Goal: Transaction & Acquisition: Purchase product/service

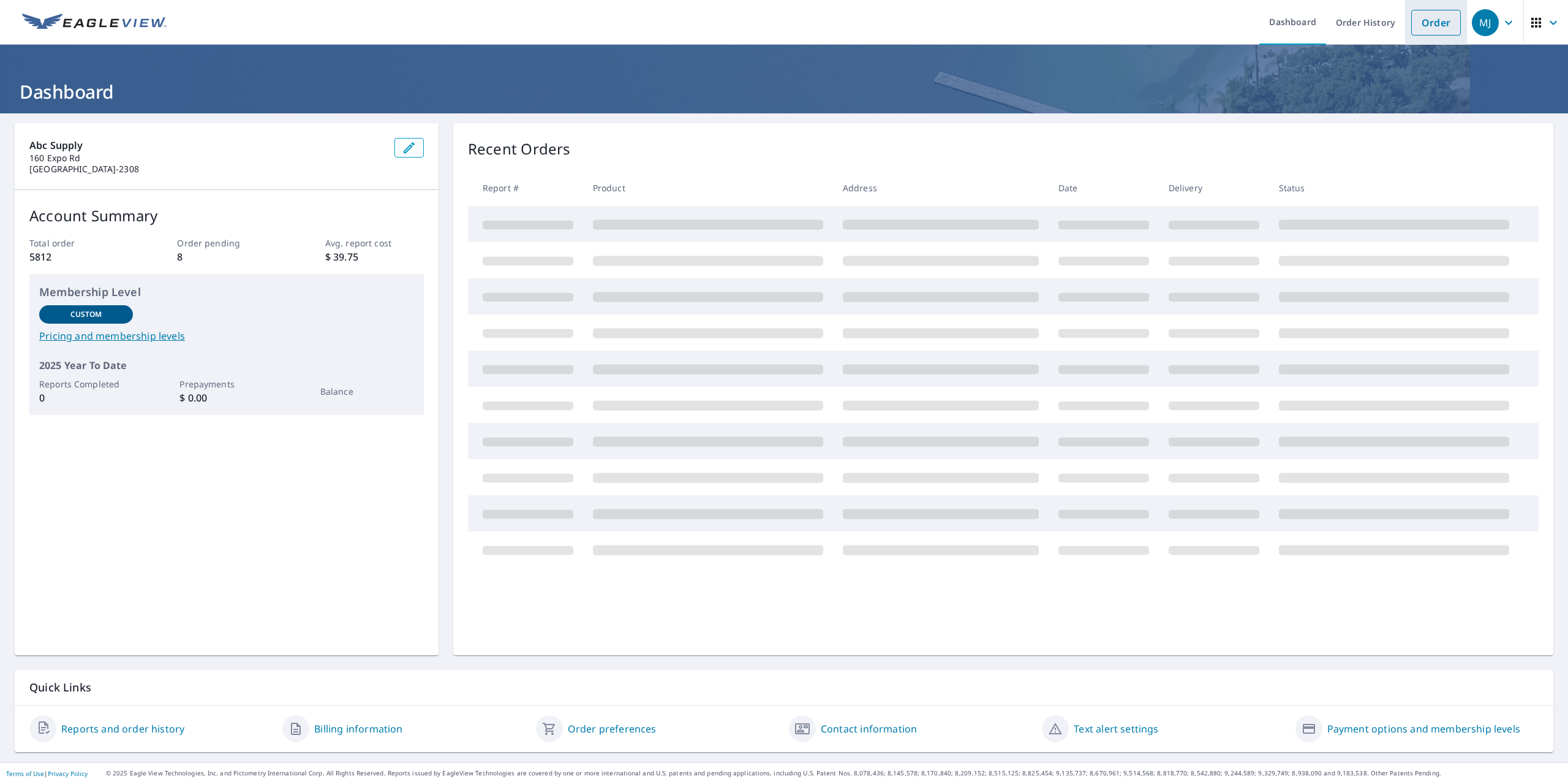
click at [1443, 19] on link "Order" at bounding box center [1436, 23] width 50 height 26
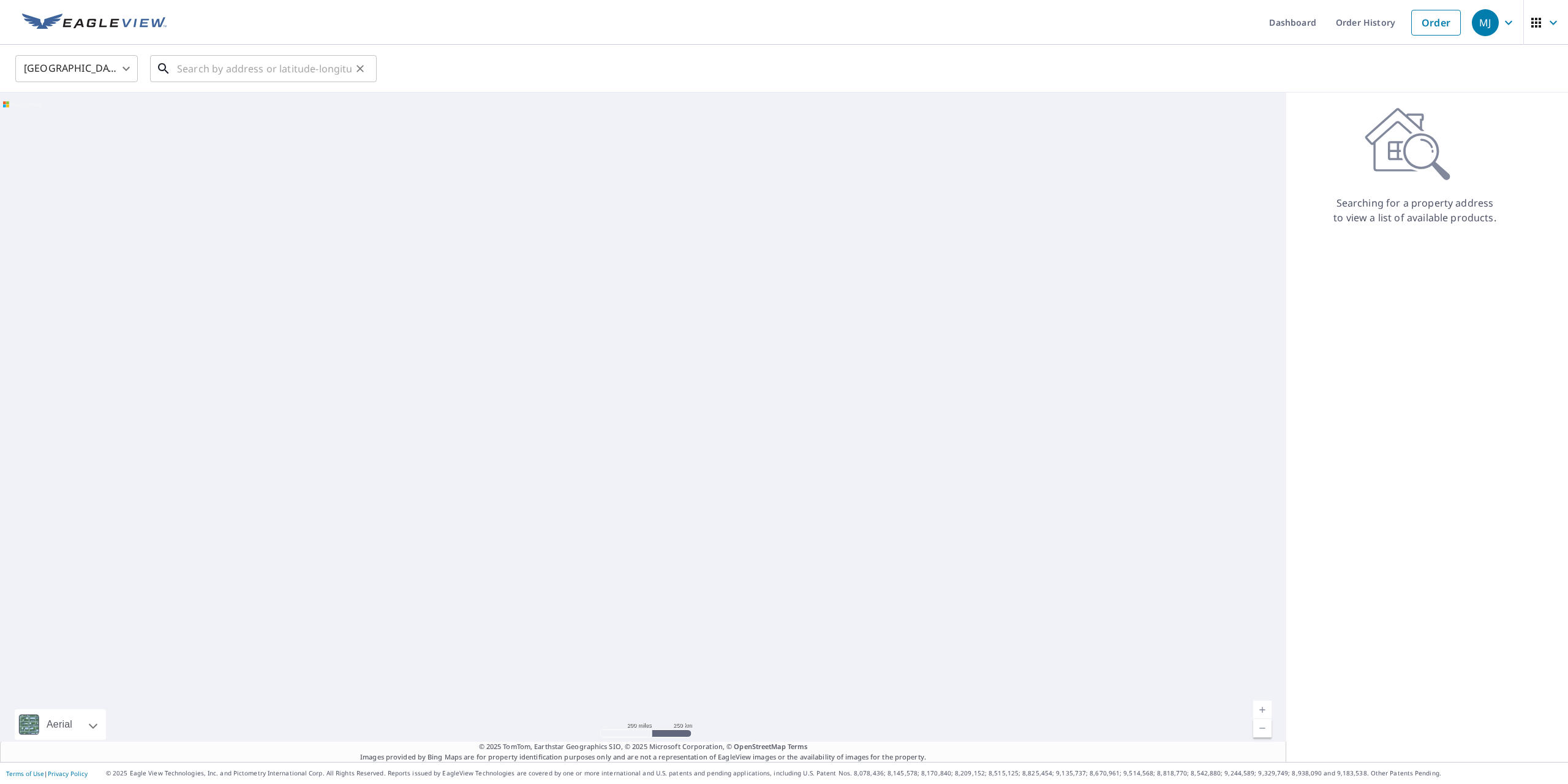
click at [218, 70] on input "text" at bounding box center [264, 69] width 175 height 34
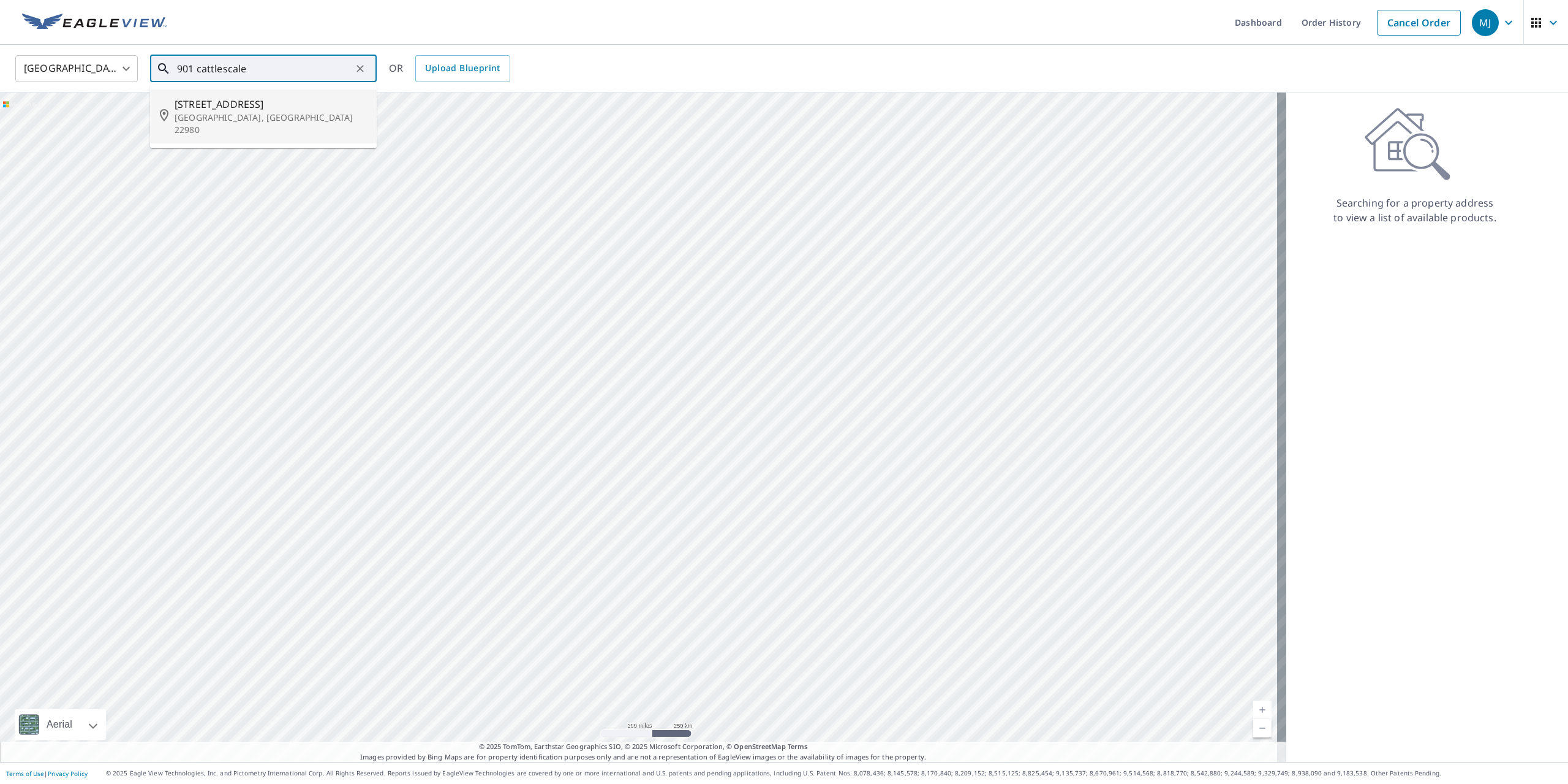
click at [270, 112] on p "[GEOGRAPHIC_DATA], [GEOGRAPHIC_DATA] 22980" at bounding box center [270, 124] width 192 height 24
type input "[STREET_ADDRESS]"
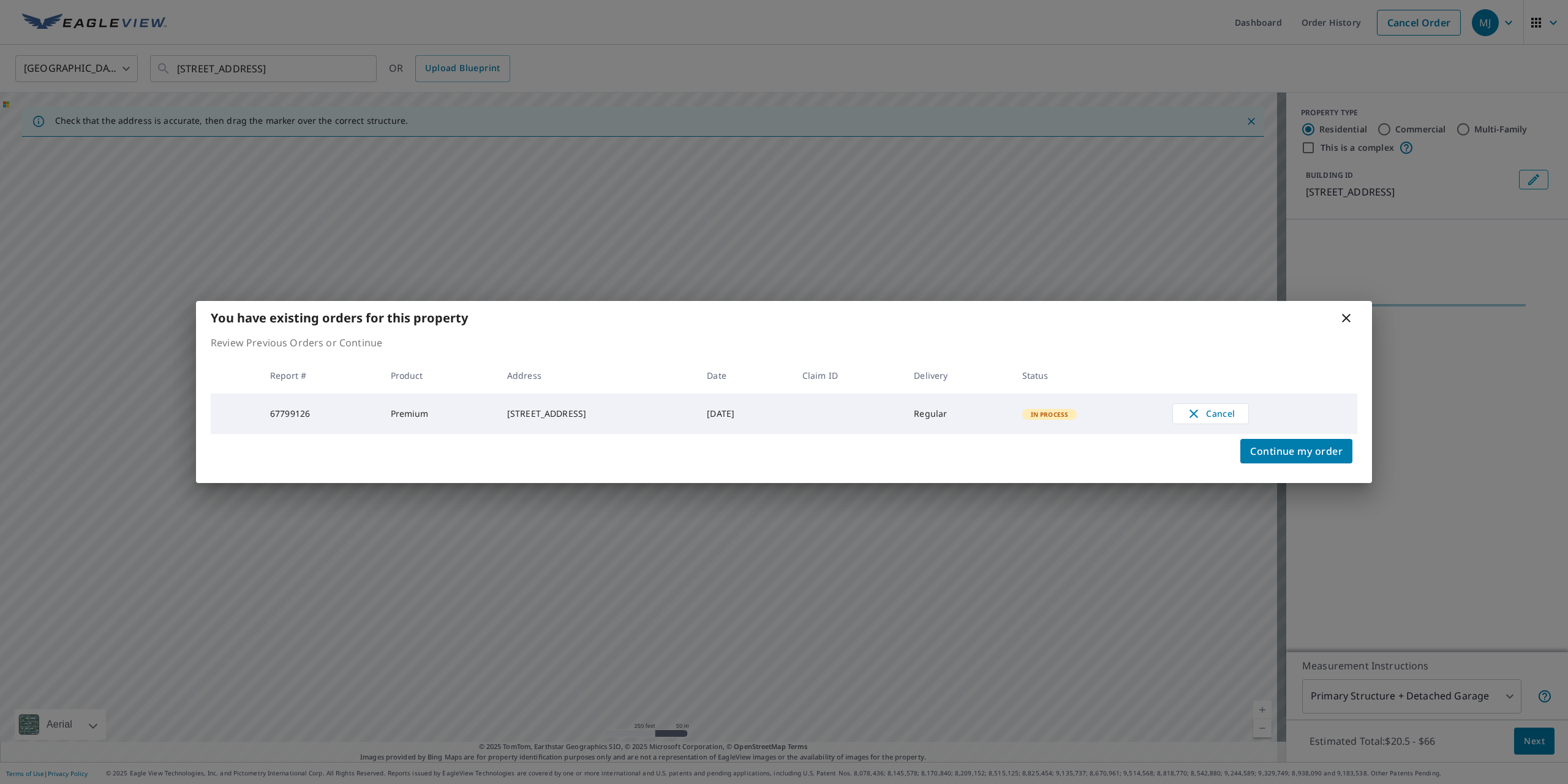
click at [1526, 736] on div "You have existing orders for this property Review Previous Orders or Continue R…" at bounding box center [784, 392] width 1568 height 784
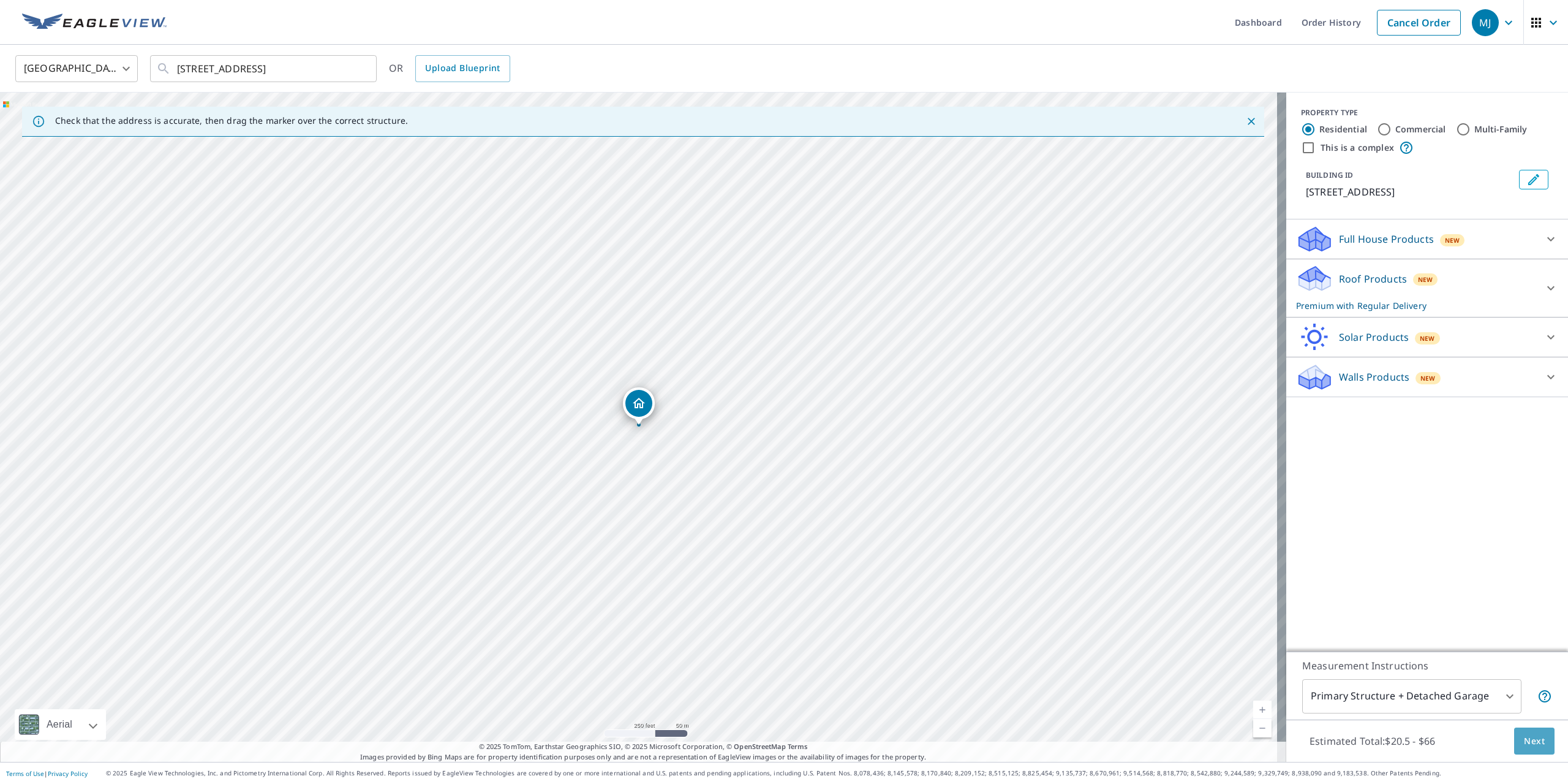
click at [1524, 739] on span "Next" at bounding box center [1534, 740] width 21 height 15
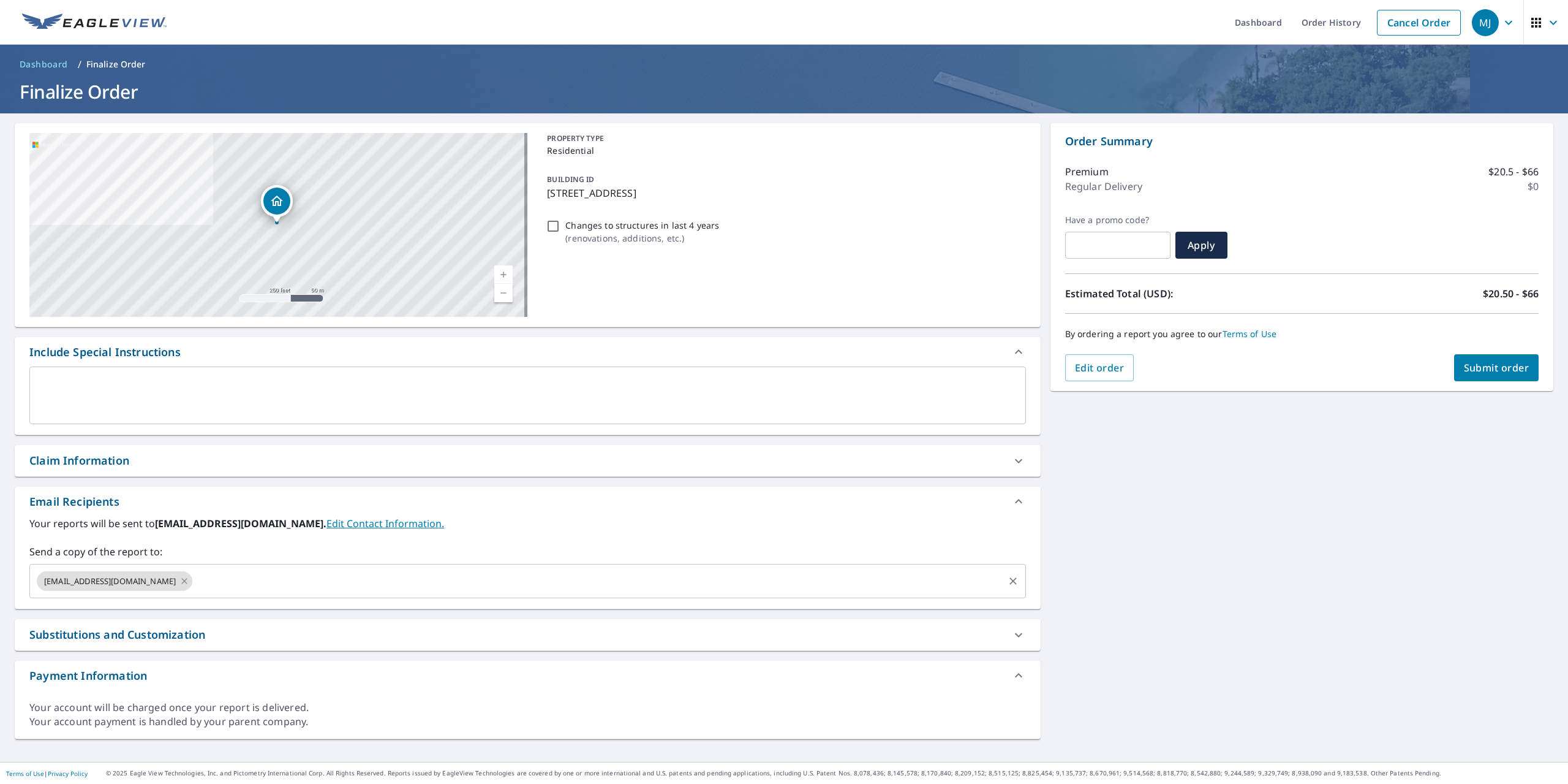
click at [179, 583] on icon at bounding box center [184, 581] width 10 height 14
click at [144, 583] on input "text" at bounding box center [518, 581] width 967 height 24
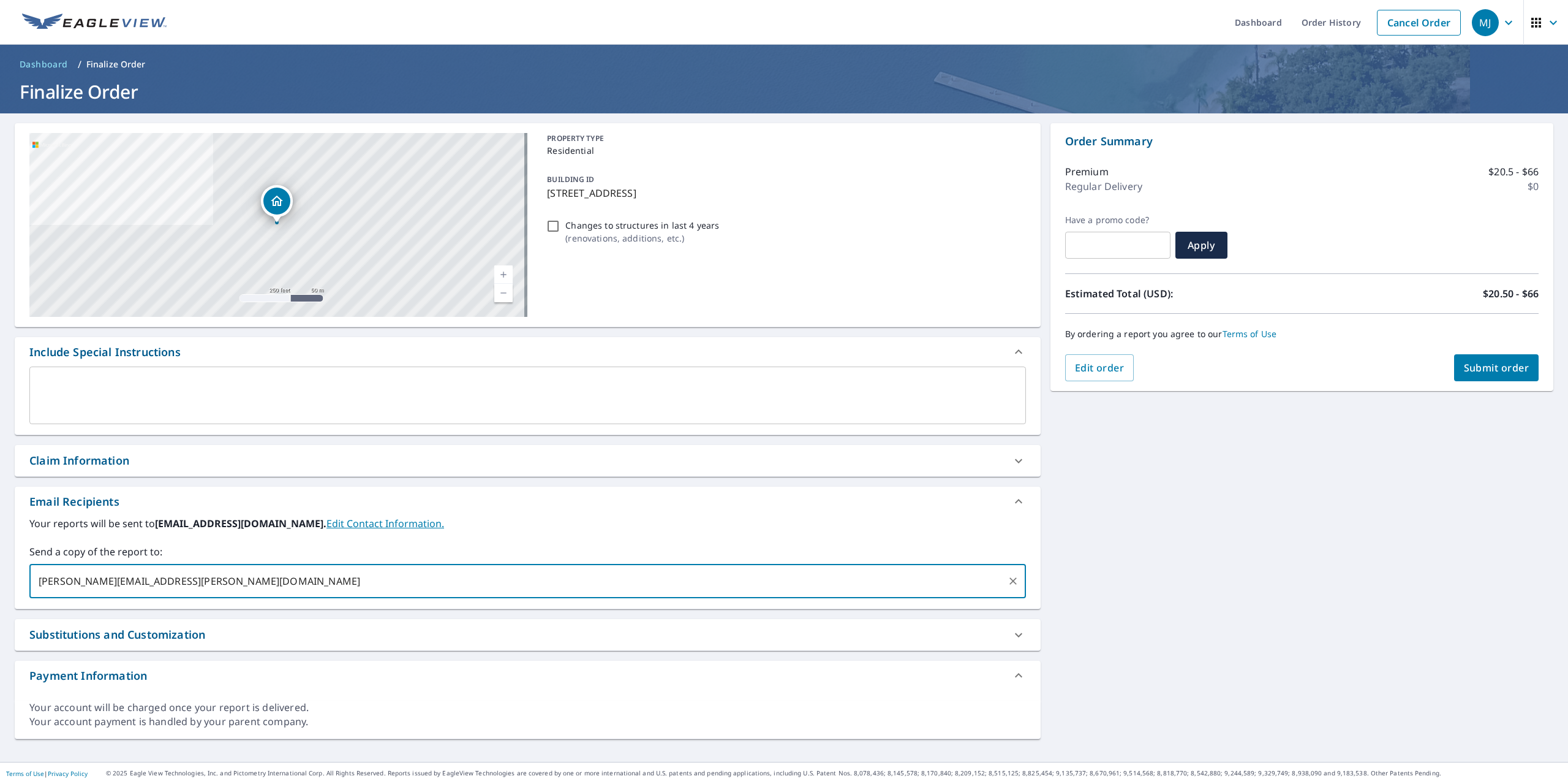
type input "[PERSON_NAME][EMAIL_ADDRESS][PERSON_NAME][DOMAIN_NAME]"
click at [1464, 371] on span "Submit order" at bounding box center [1497, 367] width 66 height 14
